Goal: Task Accomplishment & Management: Manage account settings

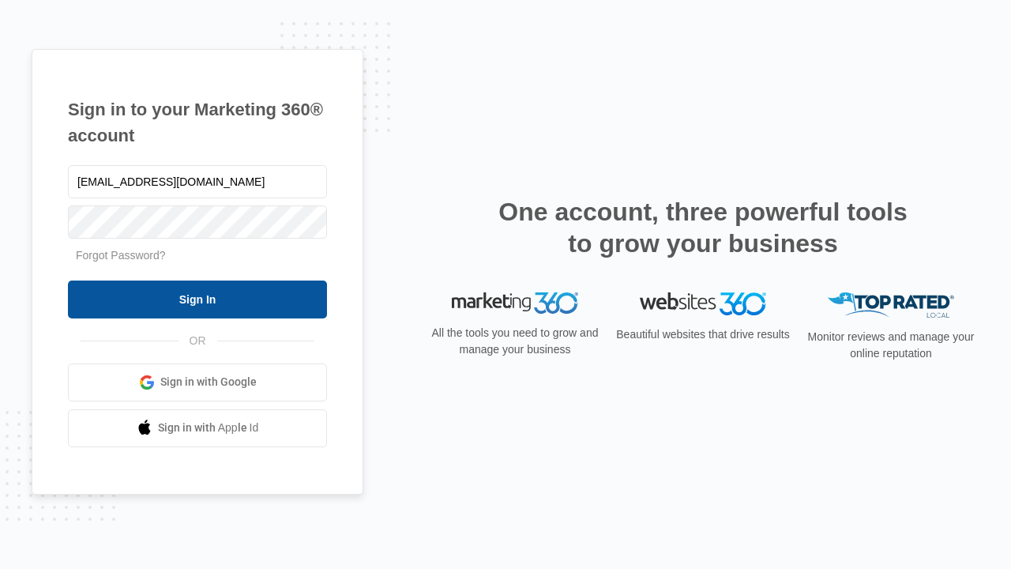
click at [197, 299] on input "Sign In" at bounding box center [197, 299] width 259 height 38
